Goal: Transaction & Acquisition: Purchase product/service

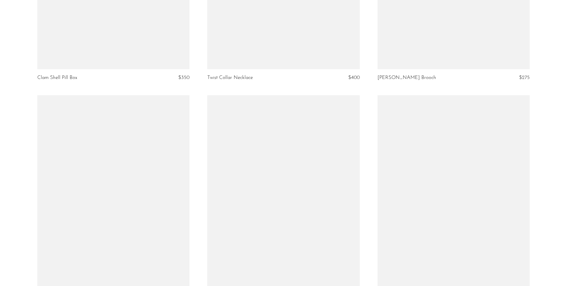
scroll to position [1245, 0]
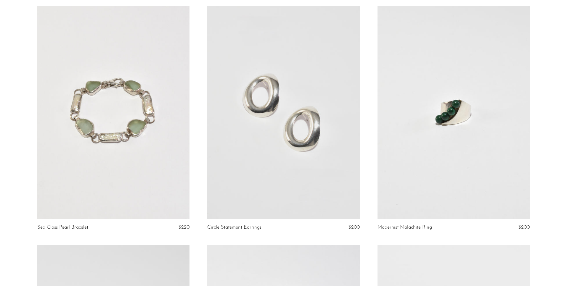
click at [451, 117] on link at bounding box center [453, 112] width 152 height 213
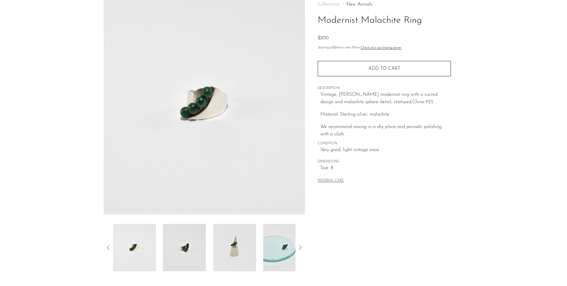
scroll to position [99, 0]
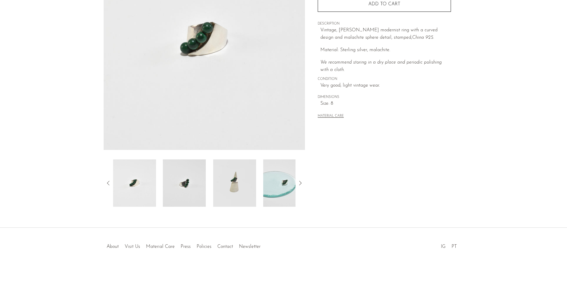
click at [234, 173] on img at bounding box center [234, 183] width 43 height 47
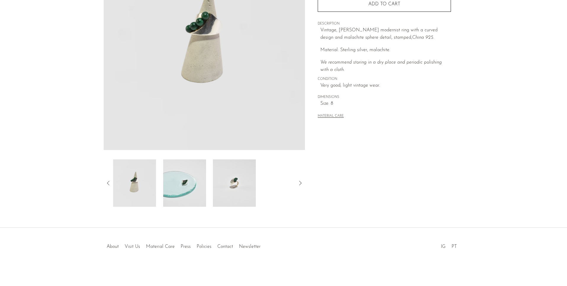
click at [232, 196] on img at bounding box center [234, 183] width 43 height 47
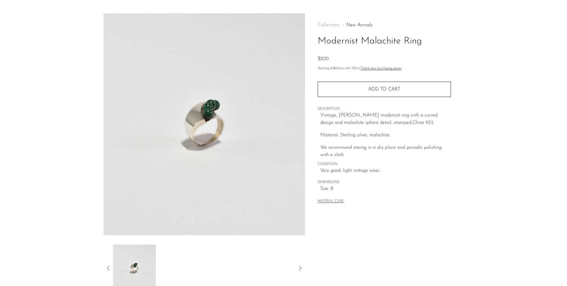
scroll to position [0, 0]
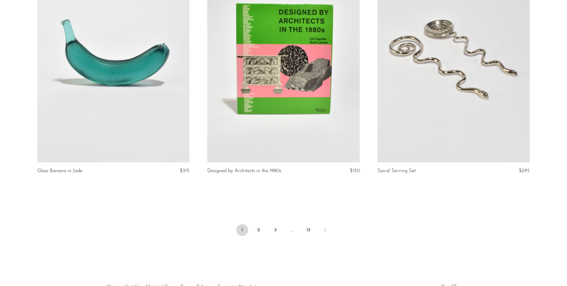
scroll to position [2737, 0]
click at [257, 232] on link "2" at bounding box center [259, 231] width 12 height 12
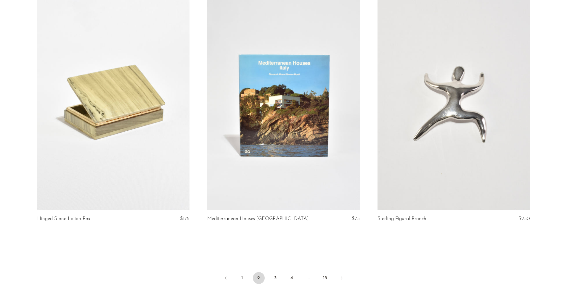
scroll to position [2703, 0]
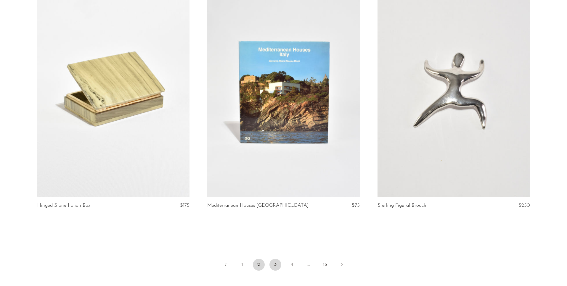
click at [275, 267] on link "3" at bounding box center [275, 265] width 12 height 12
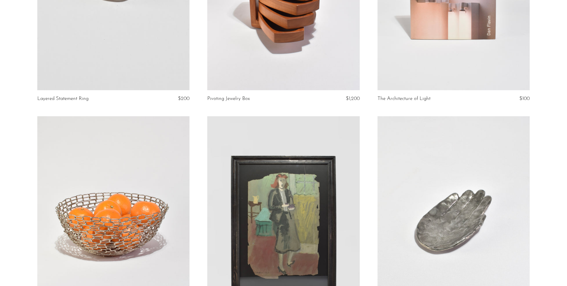
scroll to position [2431, 0]
